Goal: Task Accomplishment & Management: Complete application form

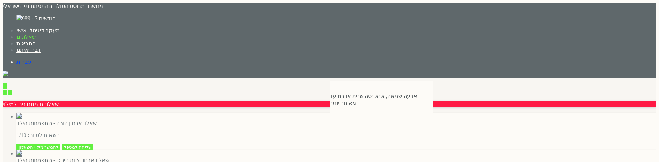
click at [346, 82] on span "button" at bounding box center [346, 84] width 0 height 5
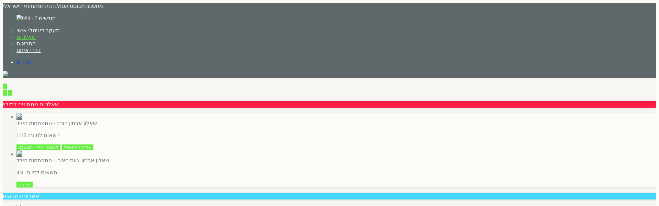
click at [14, 72] on input "button" at bounding box center [12, 75] width 4 height 6
type input "כן"
type input "לא"
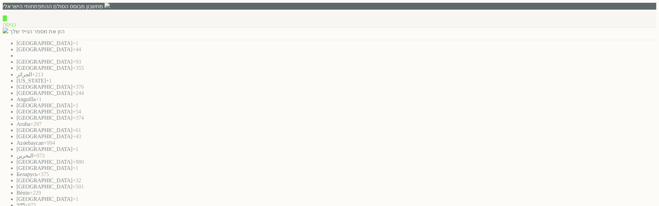
paste input "972542136254"
drag, startPoint x: 416, startPoint y: 57, endPoint x: 427, endPoint y: 58, distance: 11.0
type input "0542136254"
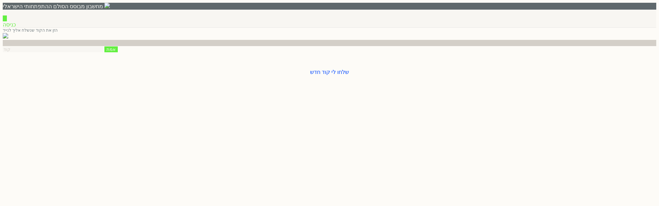
click at [103, 52] on input "number" at bounding box center [53, 49] width 100 height 6
click at [103, 52] on input "1" at bounding box center [53, 49] width 100 height 6
type input "1234"
click at [118, 52] on input "אמת" at bounding box center [110, 49] width 13 height 6
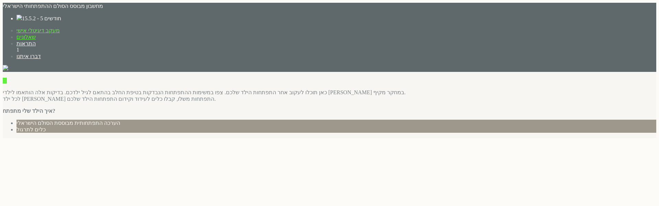
click at [36, 34] on link "שאלונים" at bounding box center [25, 37] width 19 height 6
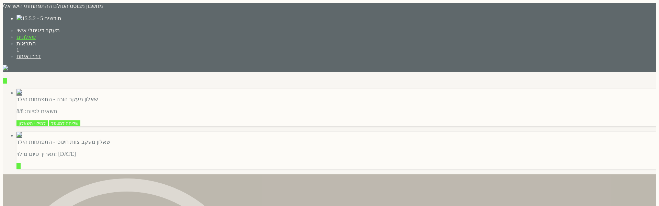
type input "לצפייה בתשובות"
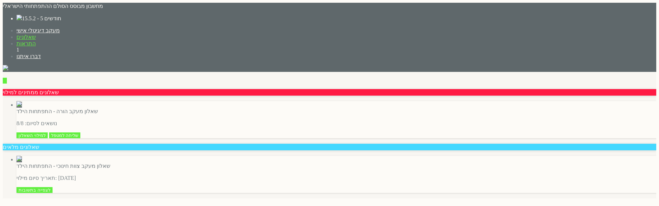
click at [36, 41] on link "התראות" at bounding box center [25, 44] width 19 height 6
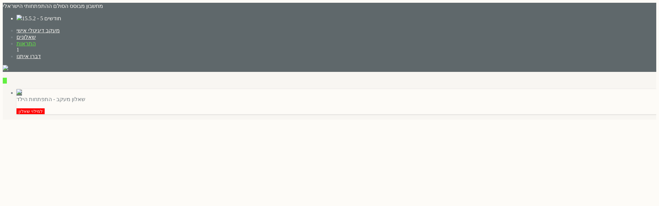
click at [498, 9] on div "מחשבון מבוסס הסולם ההתפתחותי הישראלי 15.5.2 - 5 חודשים כראר - 1.07 שנים 989 - 7…" at bounding box center [330, 37] width 654 height 69
click at [36, 34] on link "שאלונים" at bounding box center [25, 37] width 19 height 6
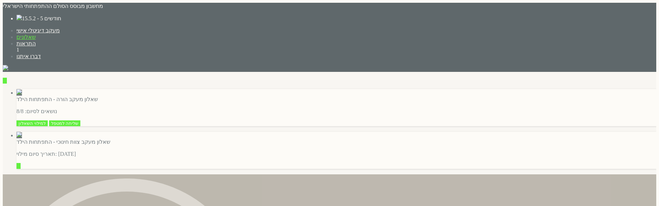
type input "לצפייה בתשובות"
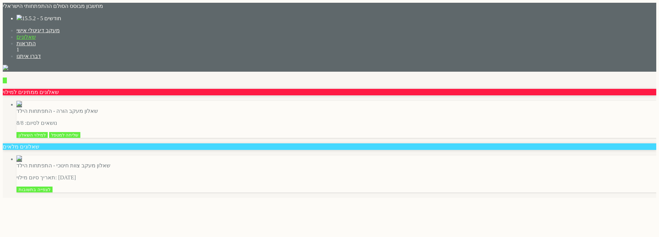
click at [61, 15] on label "15.5.2 - 5 חודשים" at bounding box center [41, 18] width 39 height 6
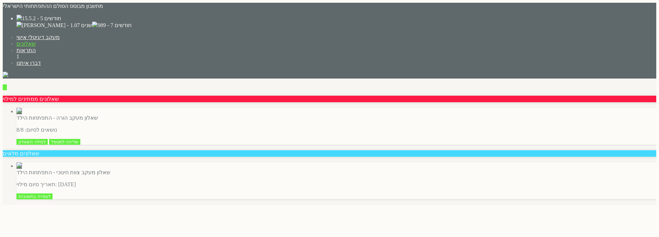
click at [131, 28] on label "989 - 7 חודשים" at bounding box center [115, 25] width 34 height 6
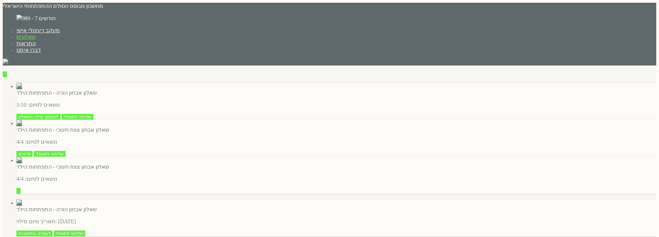
type input "פרטים"
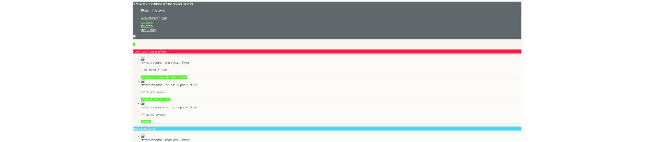
scroll to position [0, 0]
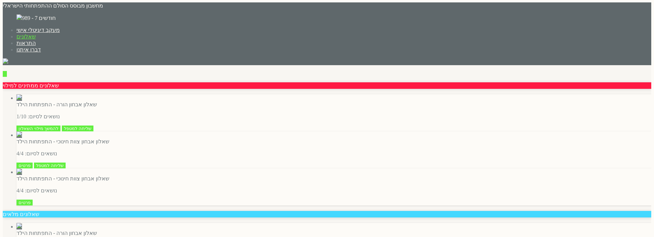
click at [33, 162] on input "פרטים" at bounding box center [24, 166] width 16 height 6
type input "h"
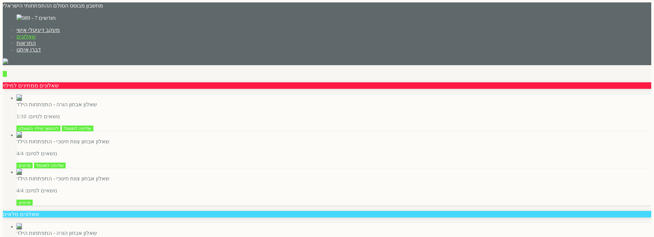
type input "h"
type input "h@yopmail.com"
type input "0583253639"
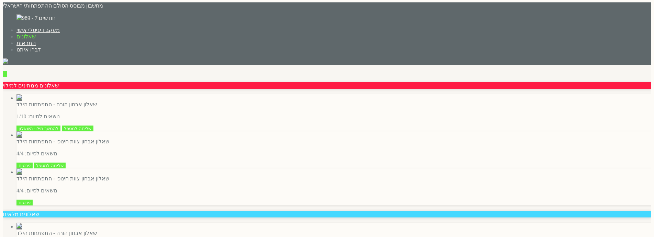
type textarea "xeee"
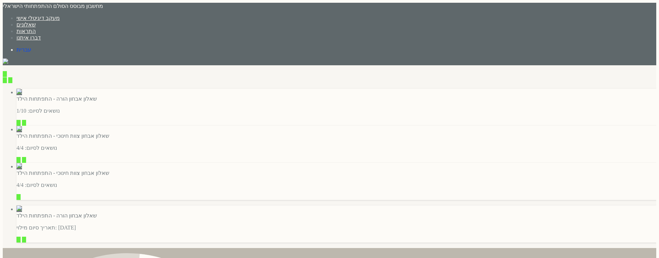
type input "להמשך מילוי השאלון"
type input "שליחה למטפל"
type input "פרטים"
type input "שליחה למטפל"
type input "פרטים"
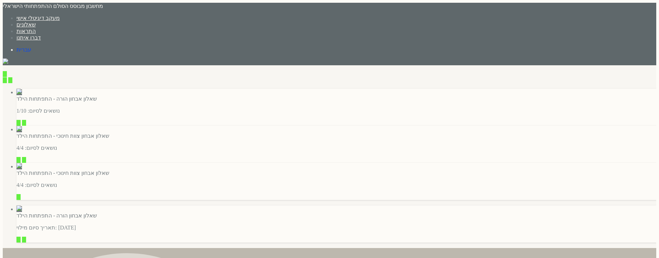
type input "לצפייה בתשובות"
type input "שליחה למטפל"
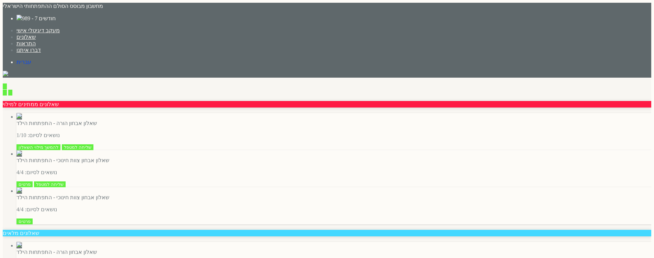
scroll to position [1, 0]
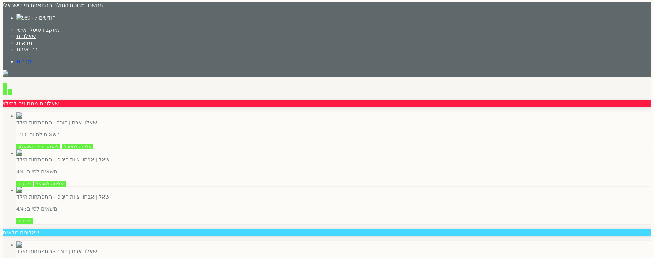
click at [112, 142] on li "שאלון אבחון צוות חינוכי - התפתחות הילד נושאים לסיום: 4/4 פרטים שליחה למטפל" at bounding box center [333, 205] width 635 height 37
click at [33, 142] on input "פרטים" at bounding box center [24, 184] width 16 height 6
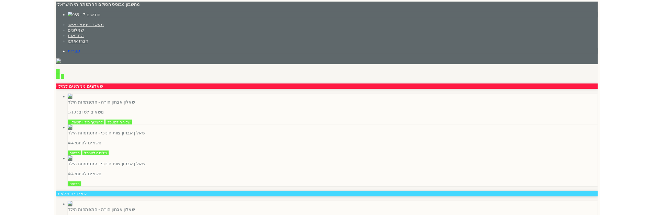
scroll to position [0, 0]
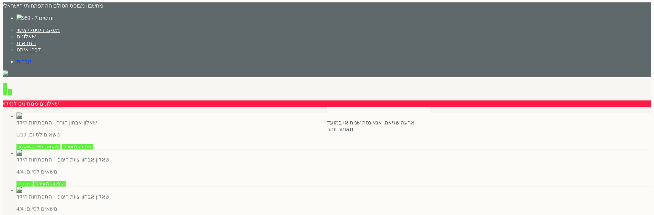
click at [357, 108] on button "Close" at bounding box center [349, 111] width 16 height 6
